Goal: Navigation & Orientation: Find specific page/section

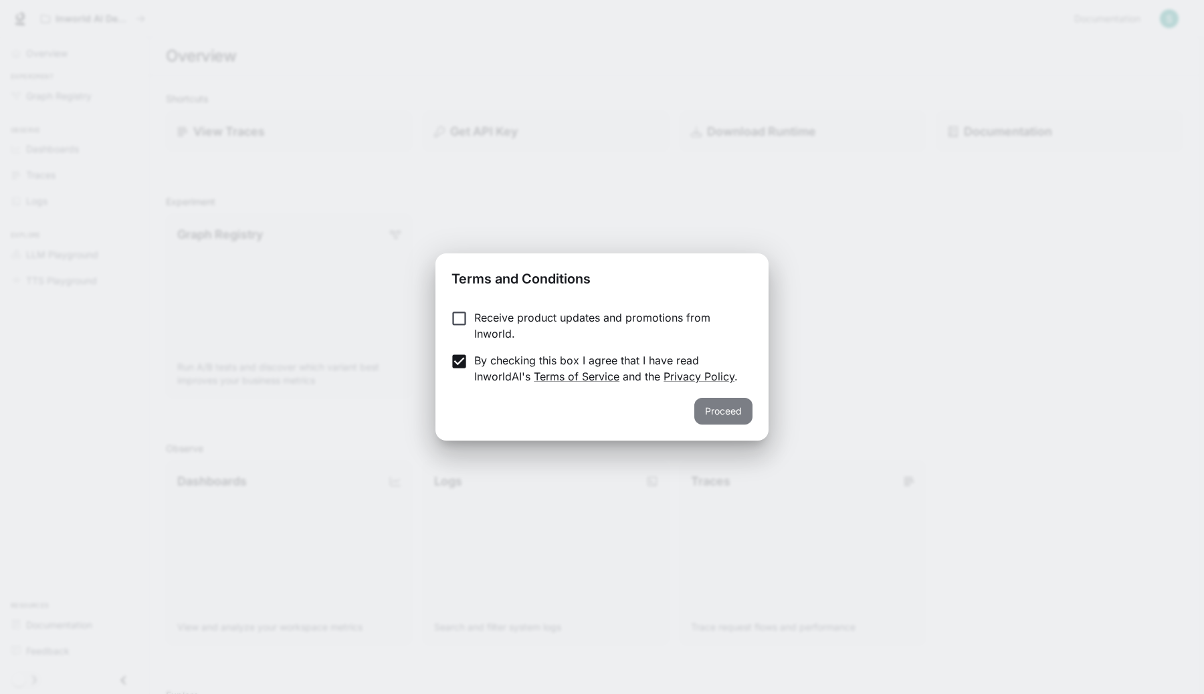
click at [708, 417] on button "Proceed" at bounding box center [723, 411] width 58 height 27
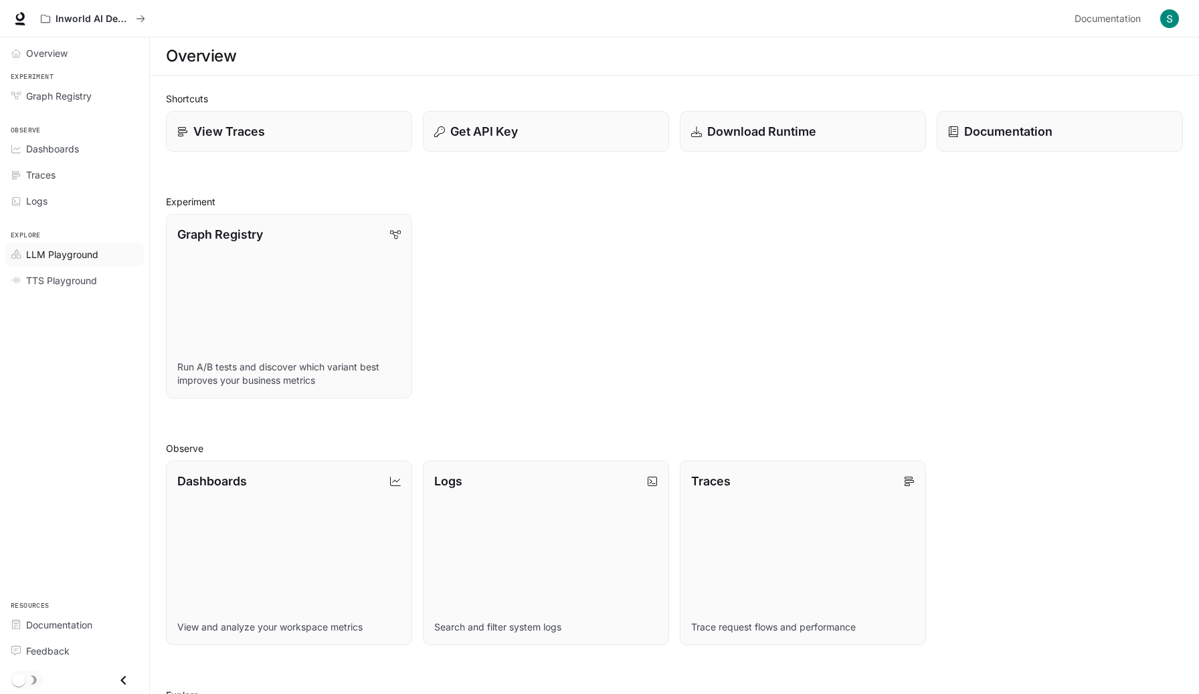
click at [83, 254] on span "LLM Playground" at bounding box center [62, 254] width 72 height 14
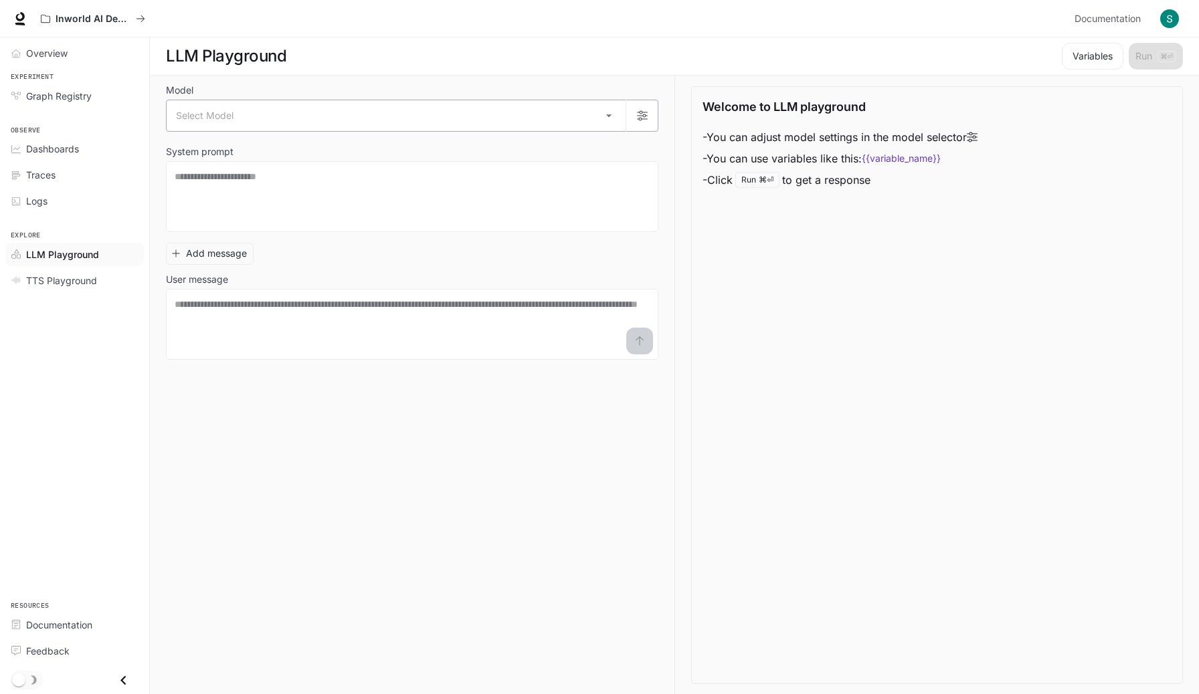
click at [443, 108] on body "Skip to main content Inworld AI Demos Documentation Documentation Portal Overvi…" at bounding box center [599, 347] width 1199 height 695
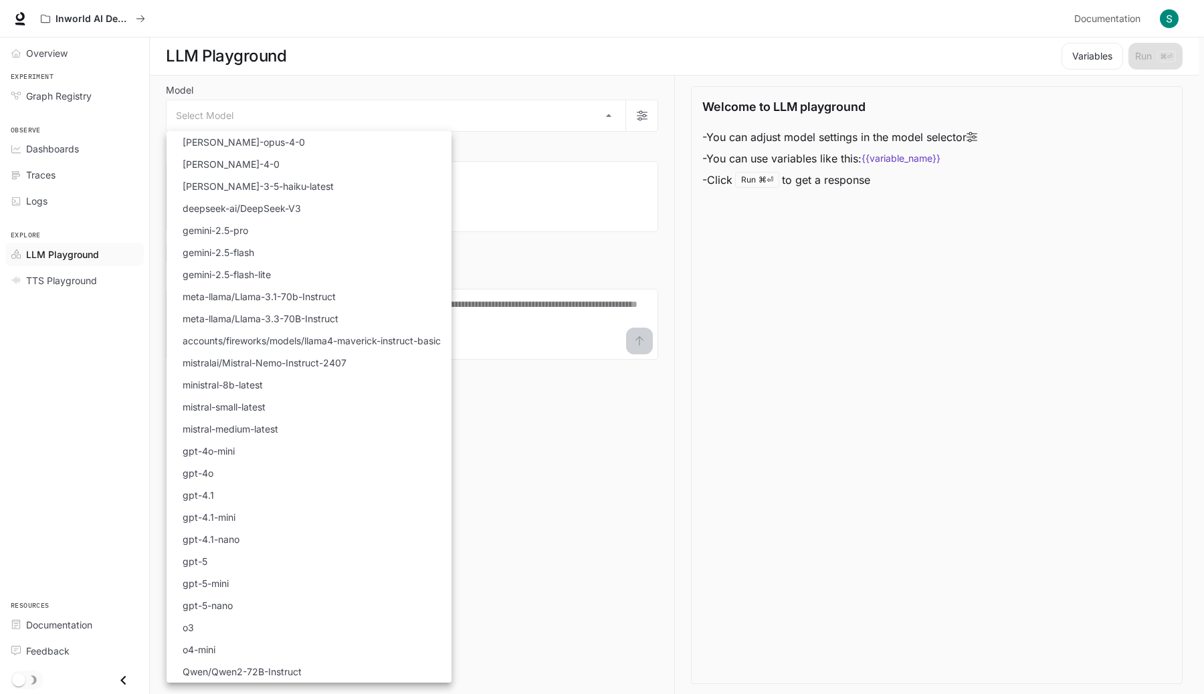
click at [103, 276] on div at bounding box center [602, 347] width 1204 height 694
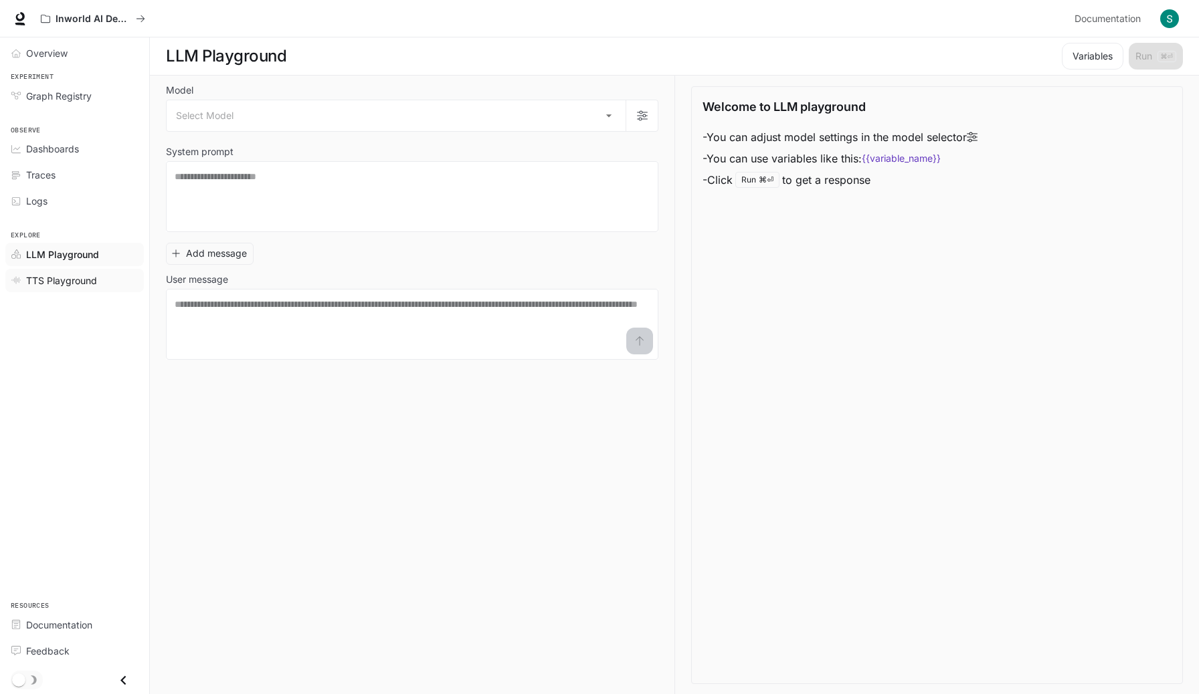
click at [85, 282] on span "TTS Playground" at bounding box center [61, 281] width 71 height 14
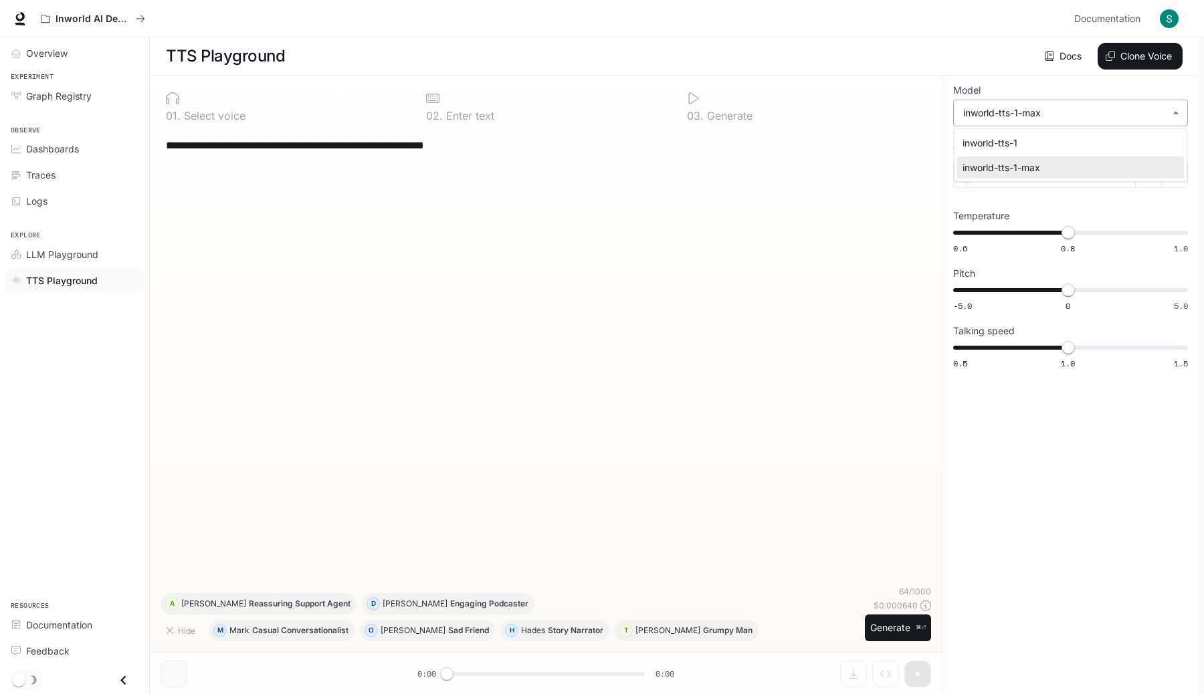
click at [980, 104] on body "**********" at bounding box center [602, 347] width 1204 height 695
click at [980, 104] on div at bounding box center [602, 347] width 1204 height 694
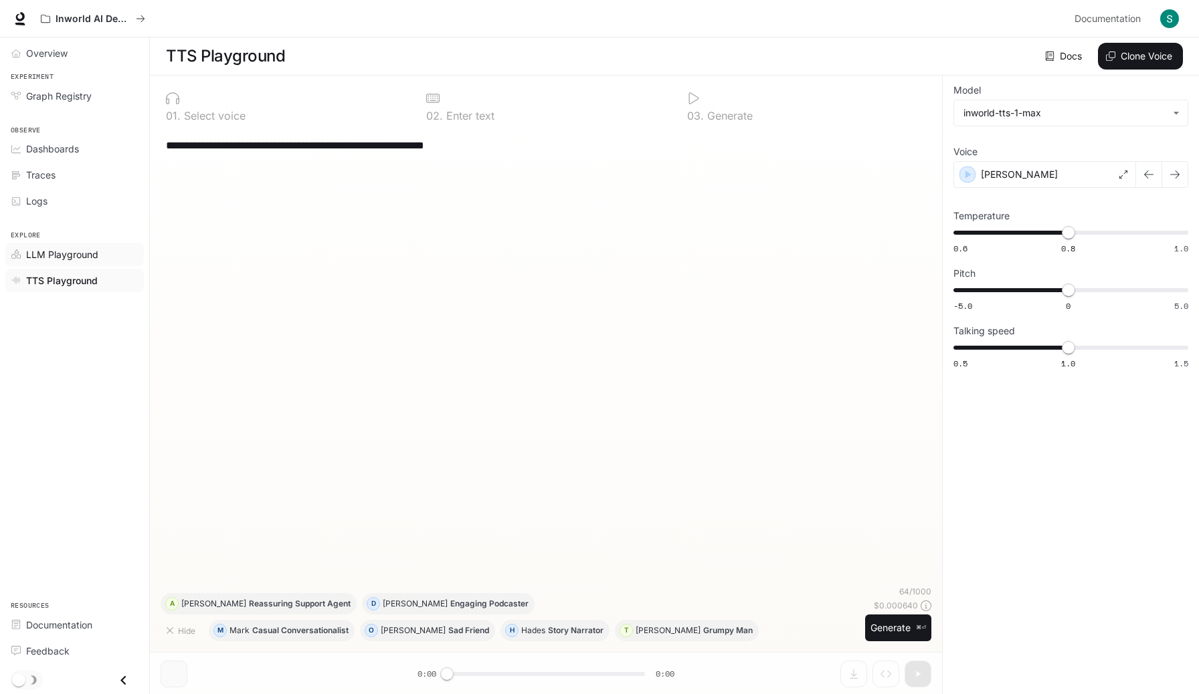
click at [61, 247] on link "LLM Playground" at bounding box center [74, 254] width 138 height 23
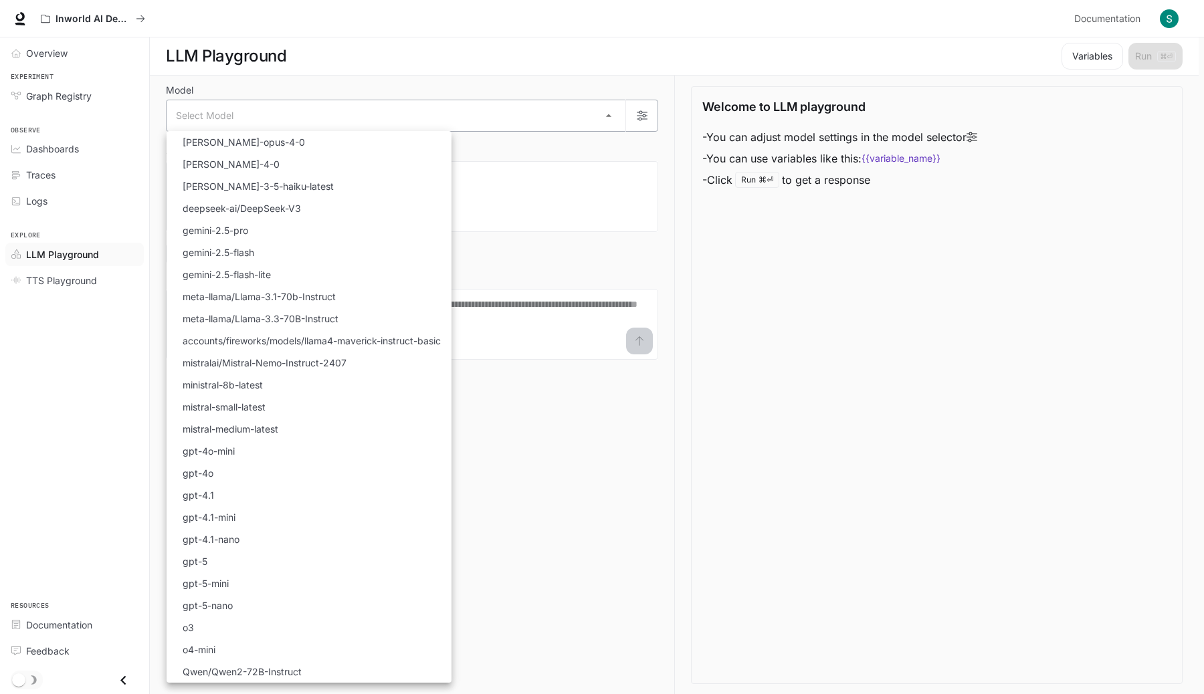
click at [411, 118] on body "Skip to main content Inworld AI Demos Documentation Documentation Portal Overvi…" at bounding box center [602, 347] width 1204 height 695
click at [682, 127] on div at bounding box center [602, 347] width 1204 height 694
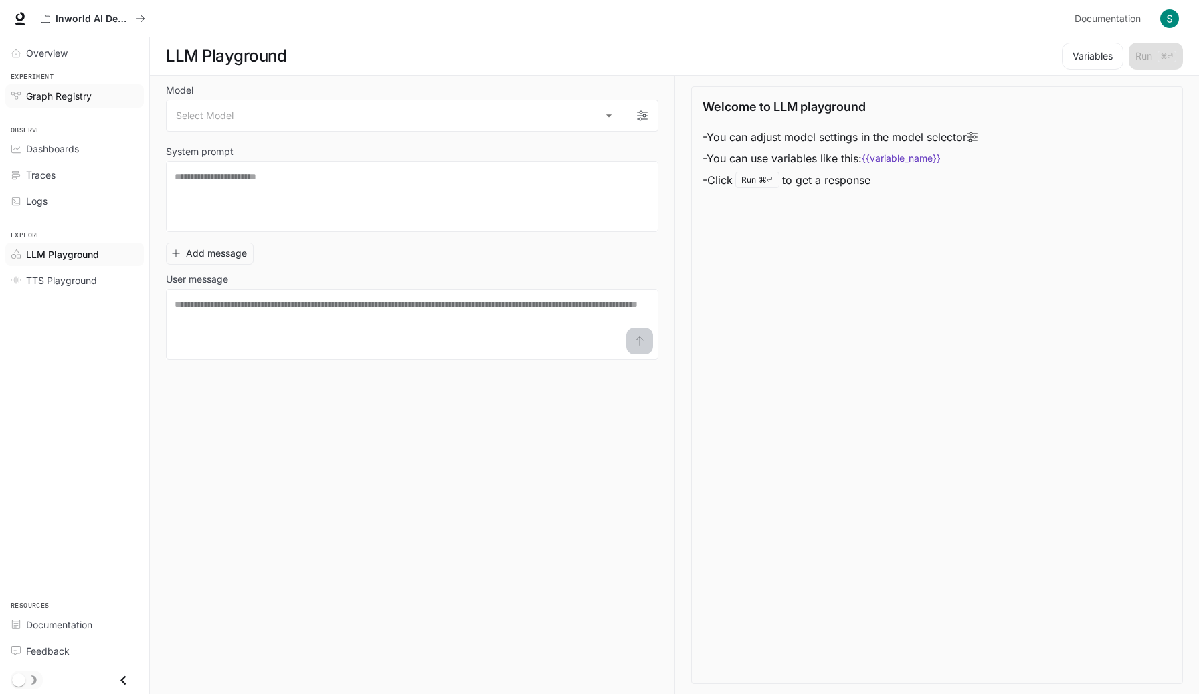
click at [103, 102] on div "Graph Registry" at bounding box center [82, 96] width 112 height 14
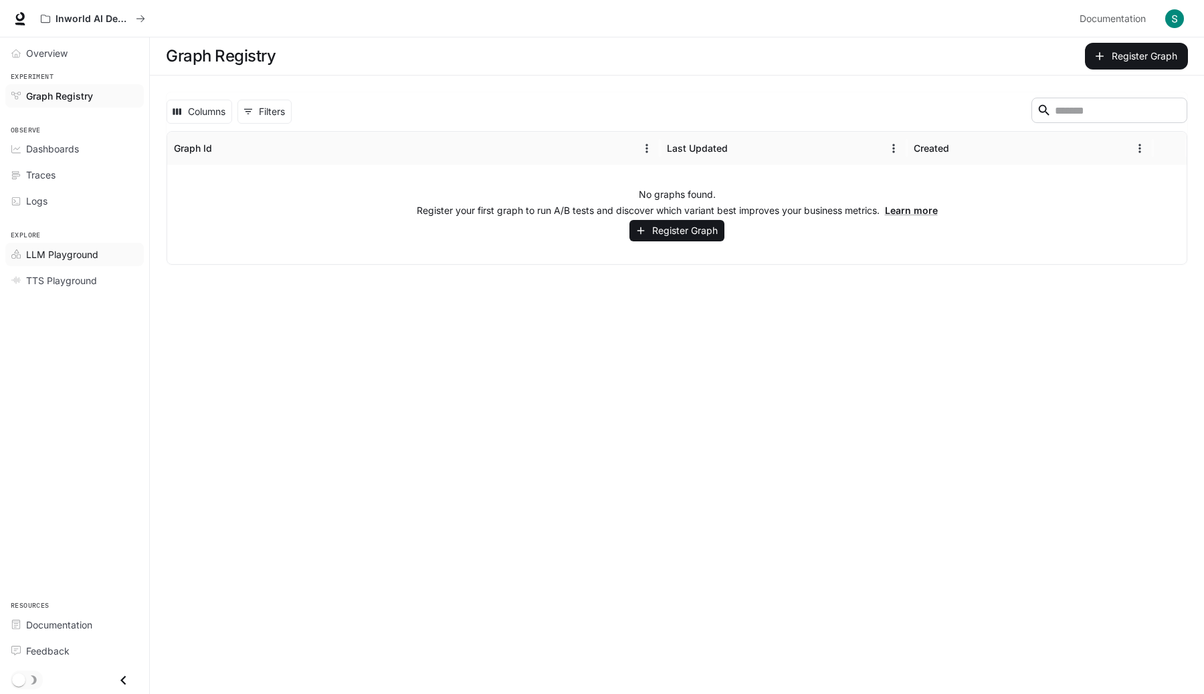
click at [86, 256] on span "LLM Playground" at bounding box center [62, 254] width 72 height 14
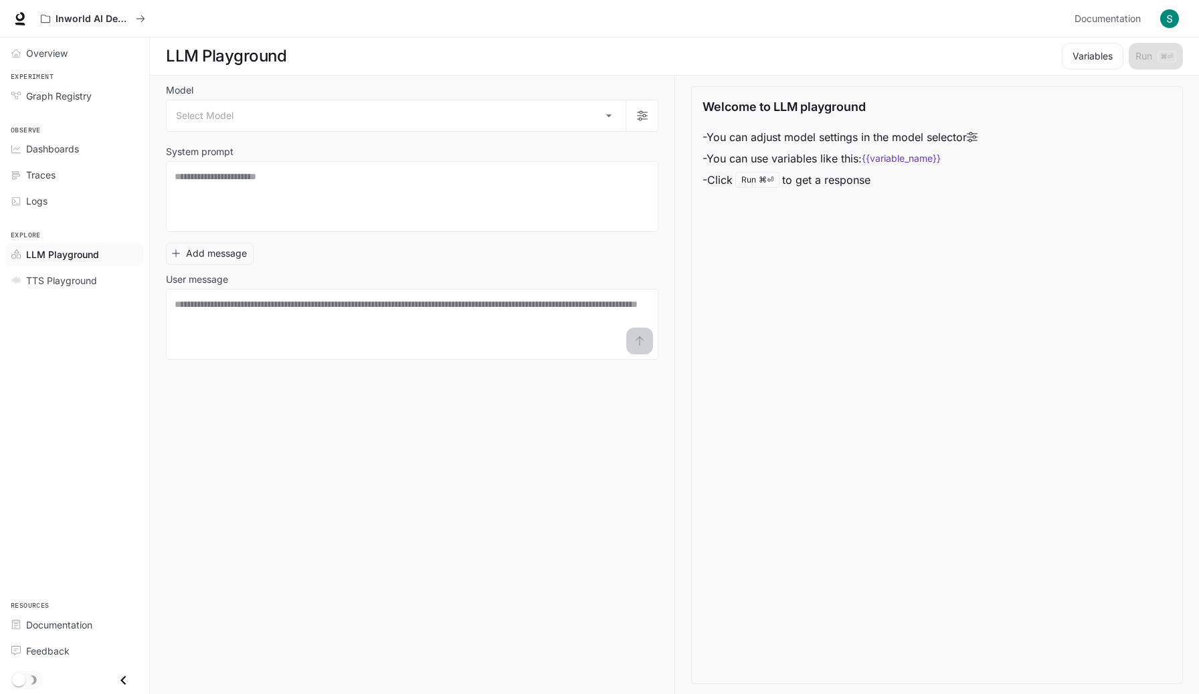
click at [86, 256] on span "LLM Playground" at bounding box center [62, 254] width 73 height 14
click at [84, 290] on link "TTS Playground" at bounding box center [74, 280] width 138 height 23
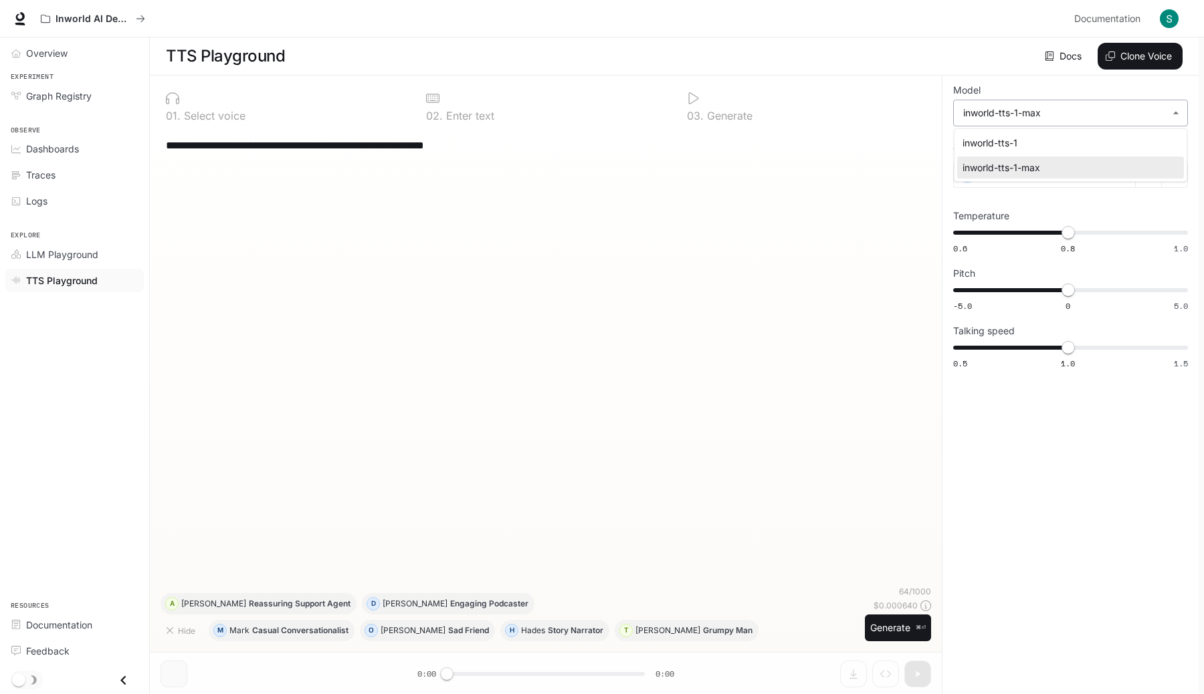
click at [1071, 108] on body "**********" at bounding box center [602, 347] width 1204 height 695
click at [1070, 108] on div at bounding box center [602, 347] width 1204 height 694
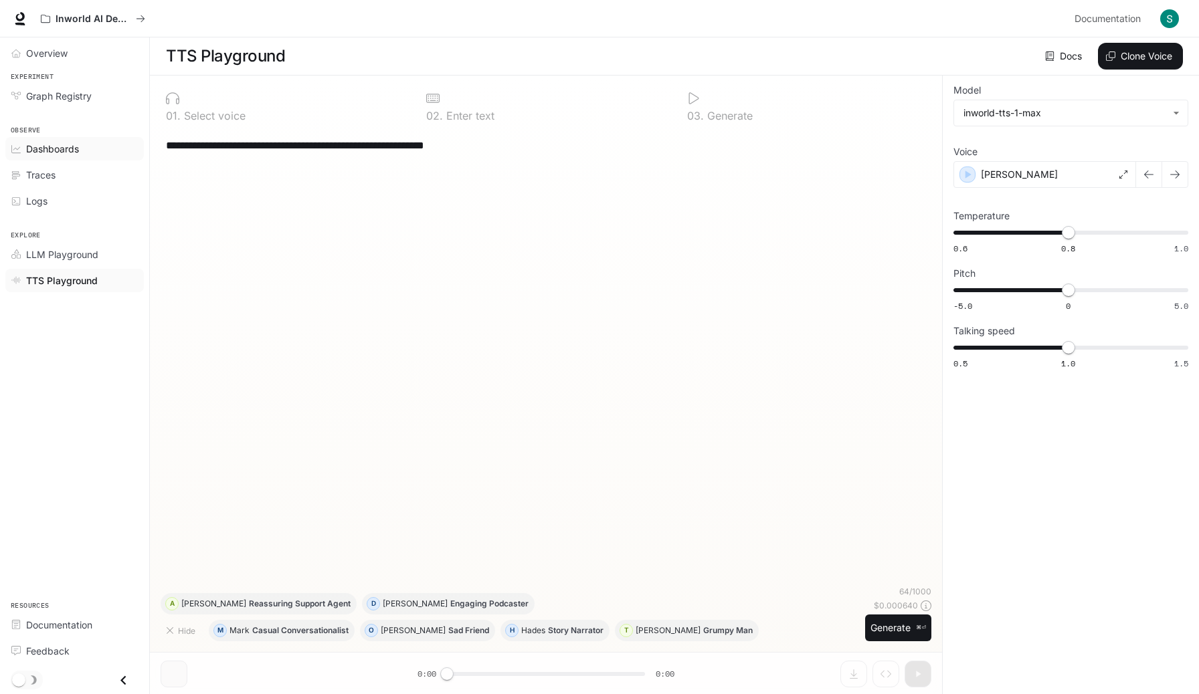
click at [41, 155] on span "Dashboards" at bounding box center [52, 149] width 53 height 14
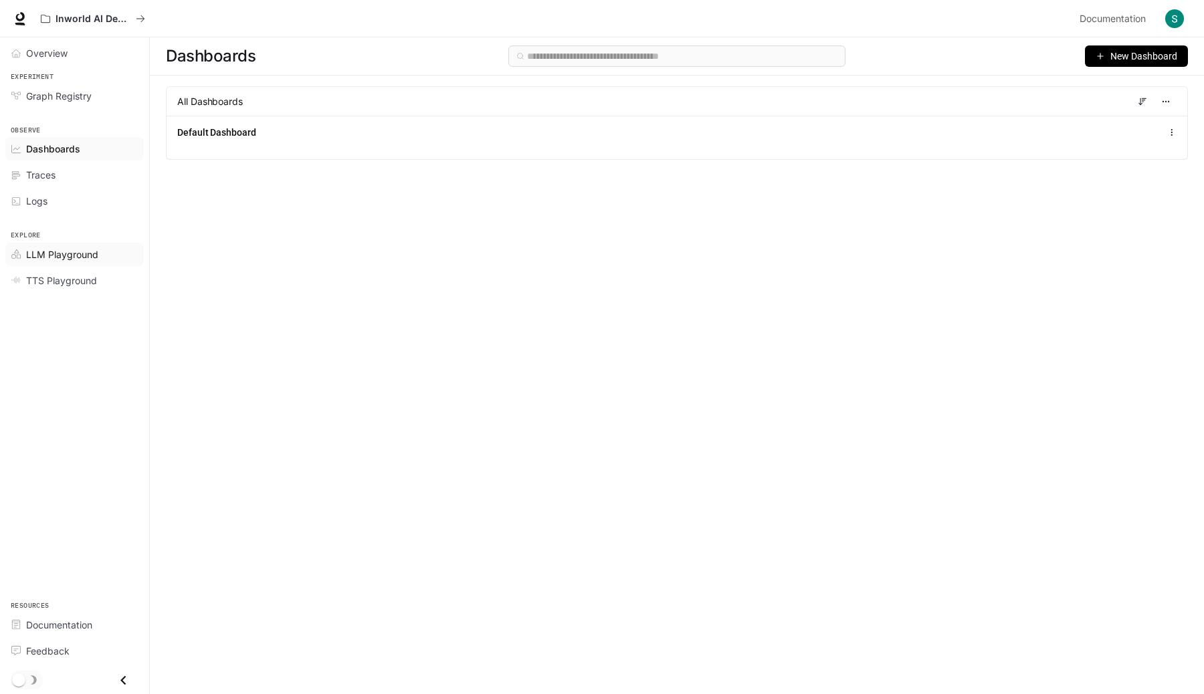
click at [82, 249] on span "LLM Playground" at bounding box center [62, 254] width 72 height 14
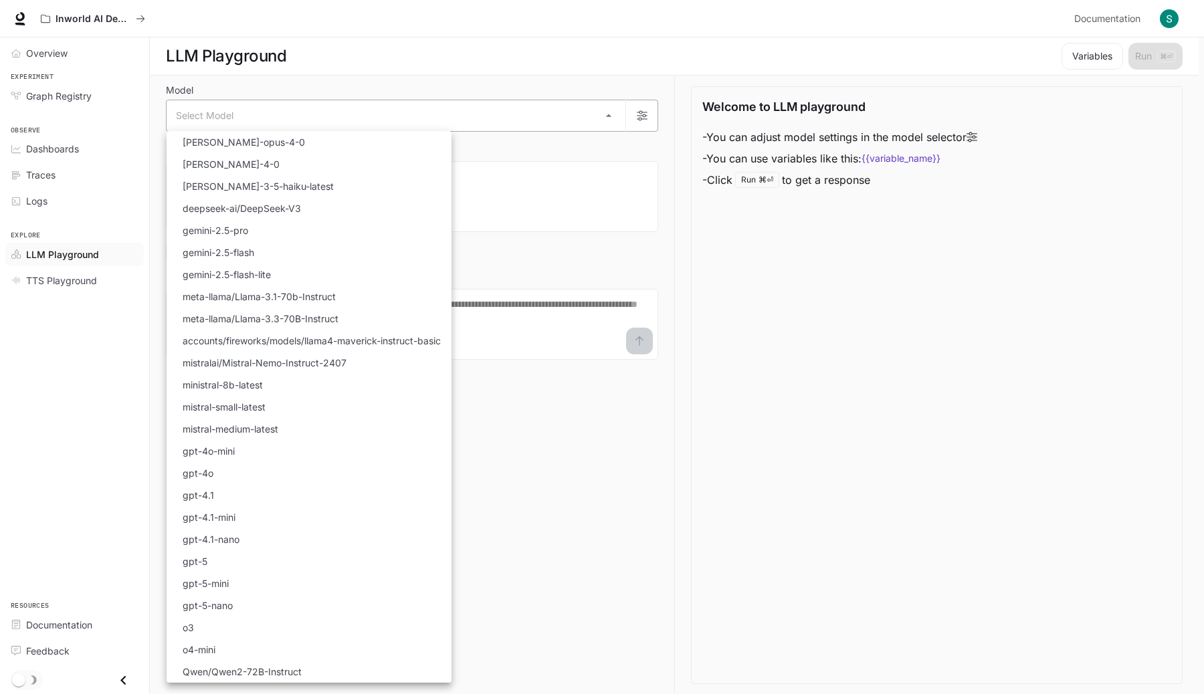
click at [510, 111] on body "Skip to main content Inworld AI Demos Documentation Documentation Portal Overvi…" at bounding box center [602, 347] width 1204 height 695
click at [676, 285] on div at bounding box center [602, 347] width 1204 height 694
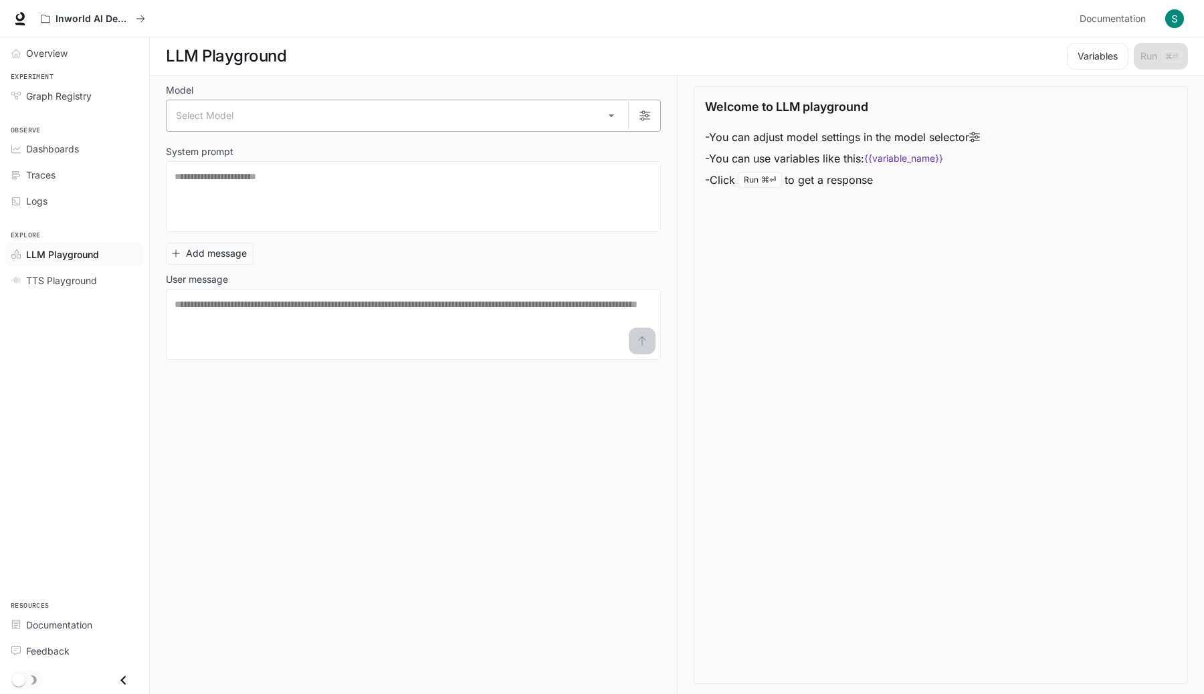
click at [597, 118] on body "Skip to main content Inworld AI Demos Documentation Documentation Portal Overvi…" at bounding box center [602, 347] width 1204 height 695
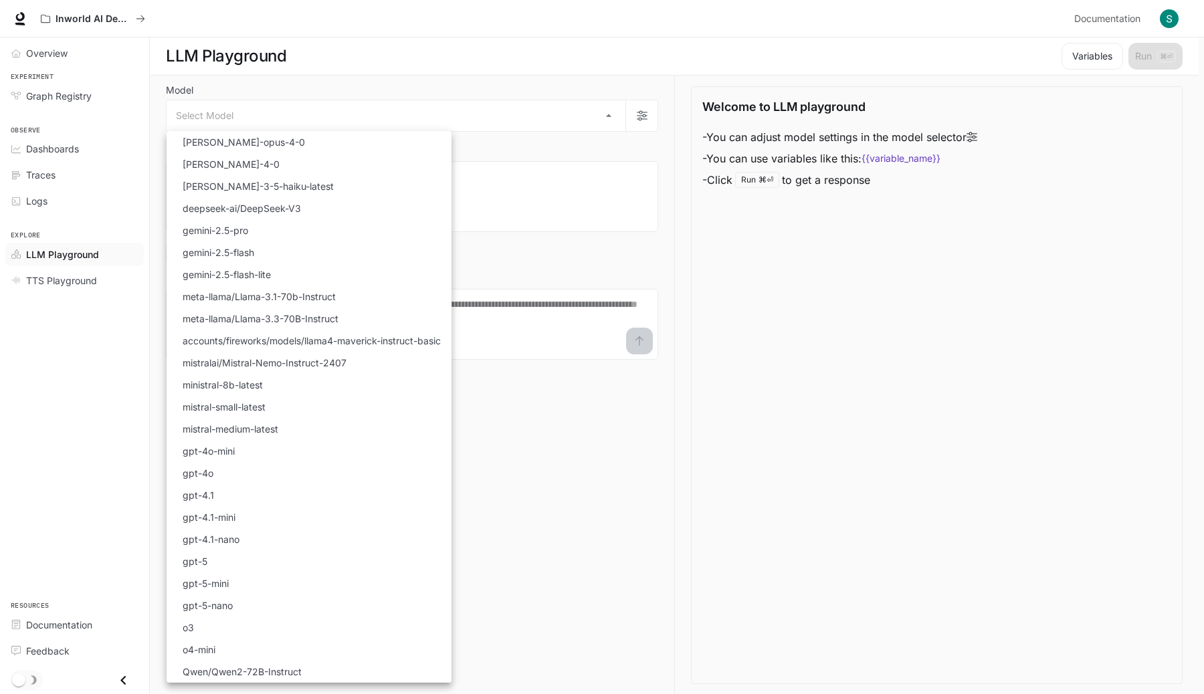
click at [555, 492] on div at bounding box center [602, 347] width 1204 height 694
